Goal: Task Accomplishment & Management: Manage account settings

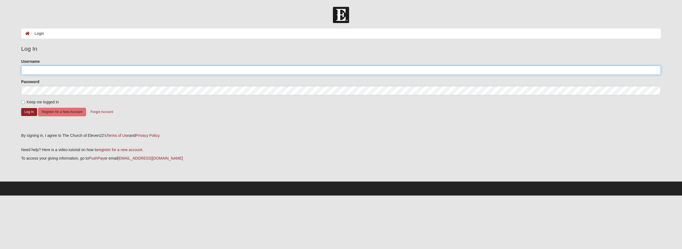
click at [34, 71] on input "Username" at bounding box center [340, 70] width 639 height 9
type input "[EMAIL_ADDRESS][DOMAIN_NAME]"
click at [21, 108] on button "Log In" at bounding box center [29, 112] width 16 height 8
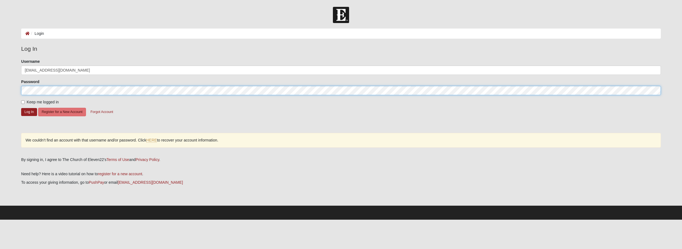
click at [21, 108] on button "Log In" at bounding box center [29, 112] width 16 height 8
click at [152, 138] on link "HERE" at bounding box center [151, 140] width 11 height 5
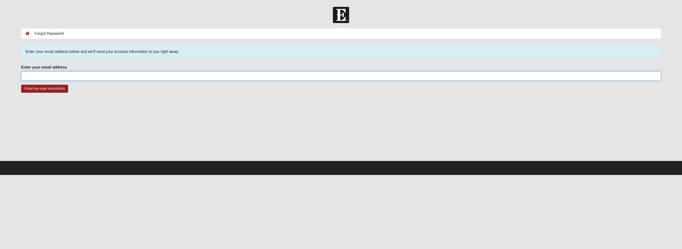
click at [53, 77] on input "Enter your email address" at bounding box center [340, 75] width 639 height 9
type input "[EMAIL_ADDRESS][DOMAIN_NAME]"
click at [41, 89] on input "Email me reset instructions" at bounding box center [44, 89] width 47 height 8
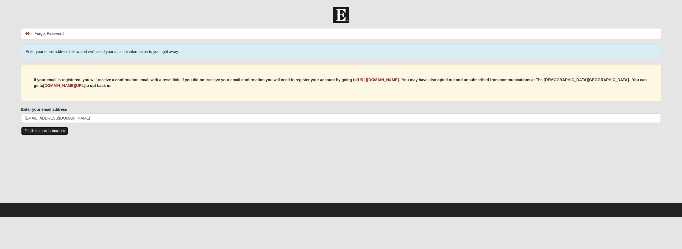
click at [52, 131] on input "Email me reset instructions" at bounding box center [44, 131] width 47 height 8
